Goal: Transaction & Acquisition: Purchase product/service

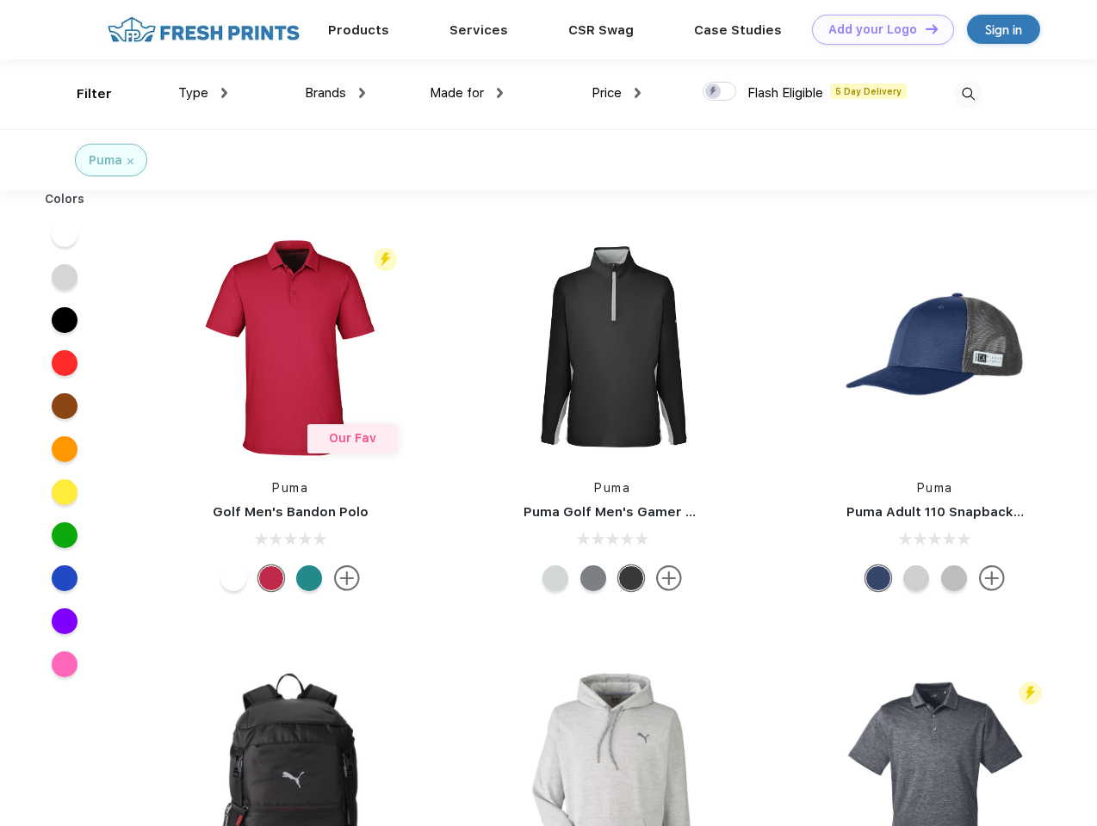
click at [876, 29] on link "Add your Logo Design Tool" at bounding box center [883, 30] width 142 height 30
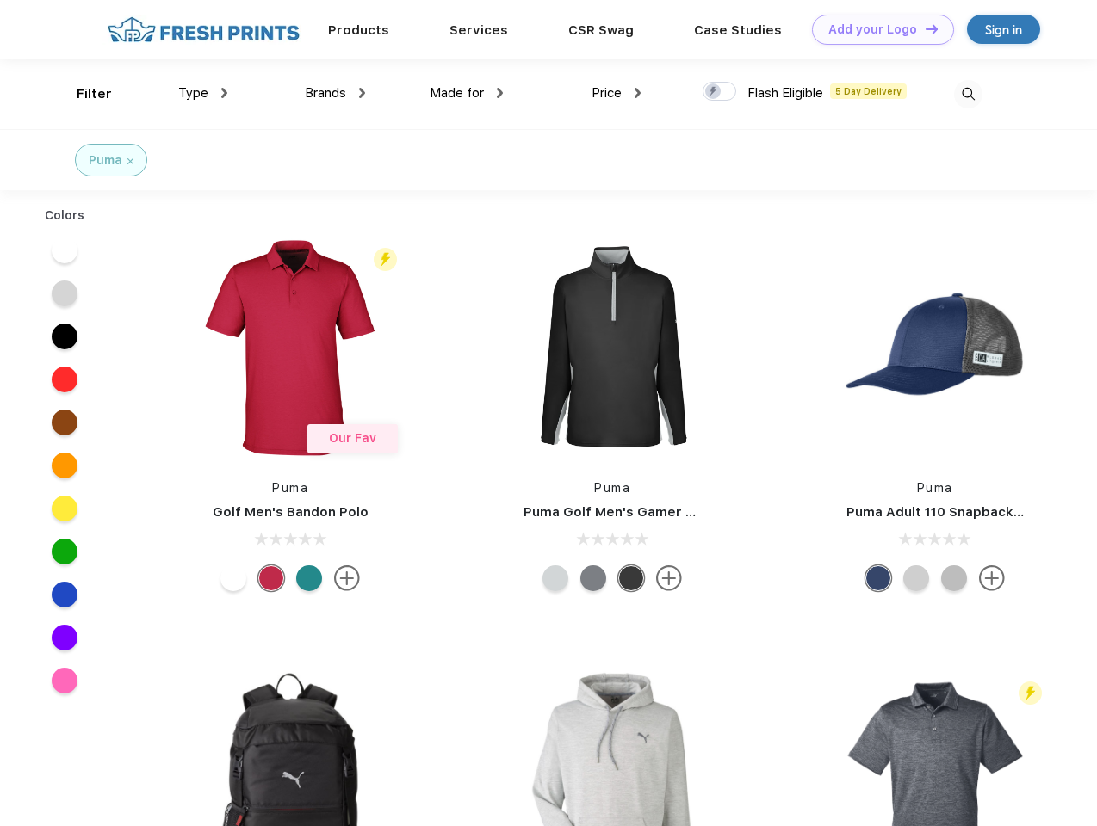
click at [0, 0] on div "Design Tool" at bounding box center [0, 0] width 0 height 0
click at [924, 28] on link "Add your Logo Design Tool" at bounding box center [883, 30] width 142 height 30
click at [83, 94] on div "Filter" at bounding box center [94, 94] width 35 height 20
click at [203, 93] on span "Type" at bounding box center [193, 92] width 30 height 15
click at [335, 93] on span "Brands" at bounding box center [325, 92] width 41 height 15
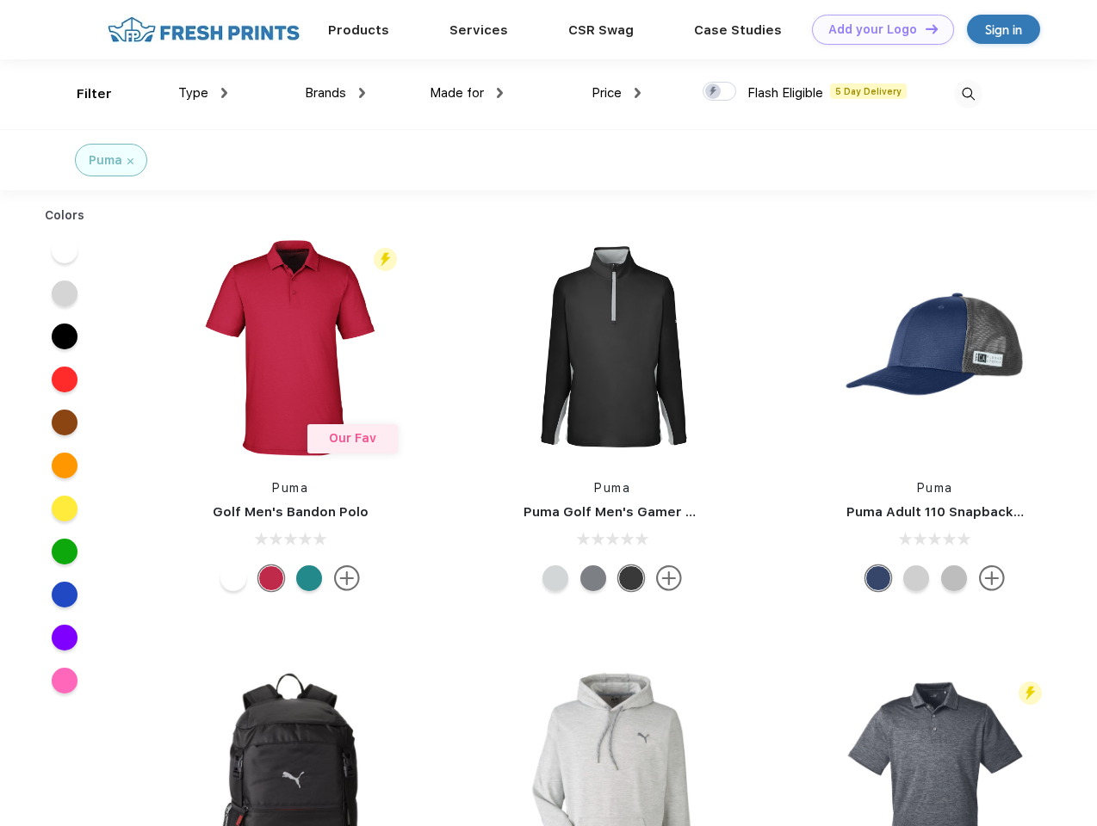
click at [467, 93] on span "Made for" at bounding box center [457, 92] width 54 height 15
click at [616, 93] on span "Price" at bounding box center [606, 92] width 30 height 15
click at [720, 92] on div at bounding box center [719, 91] width 34 height 19
click at [714, 92] on input "checkbox" at bounding box center [707, 86] width 11 height 11
click at [967, 94] on img at bounding box center [968, 94] width 28 height 28
